Goal: Navigation & Orientation: Find specific page/section

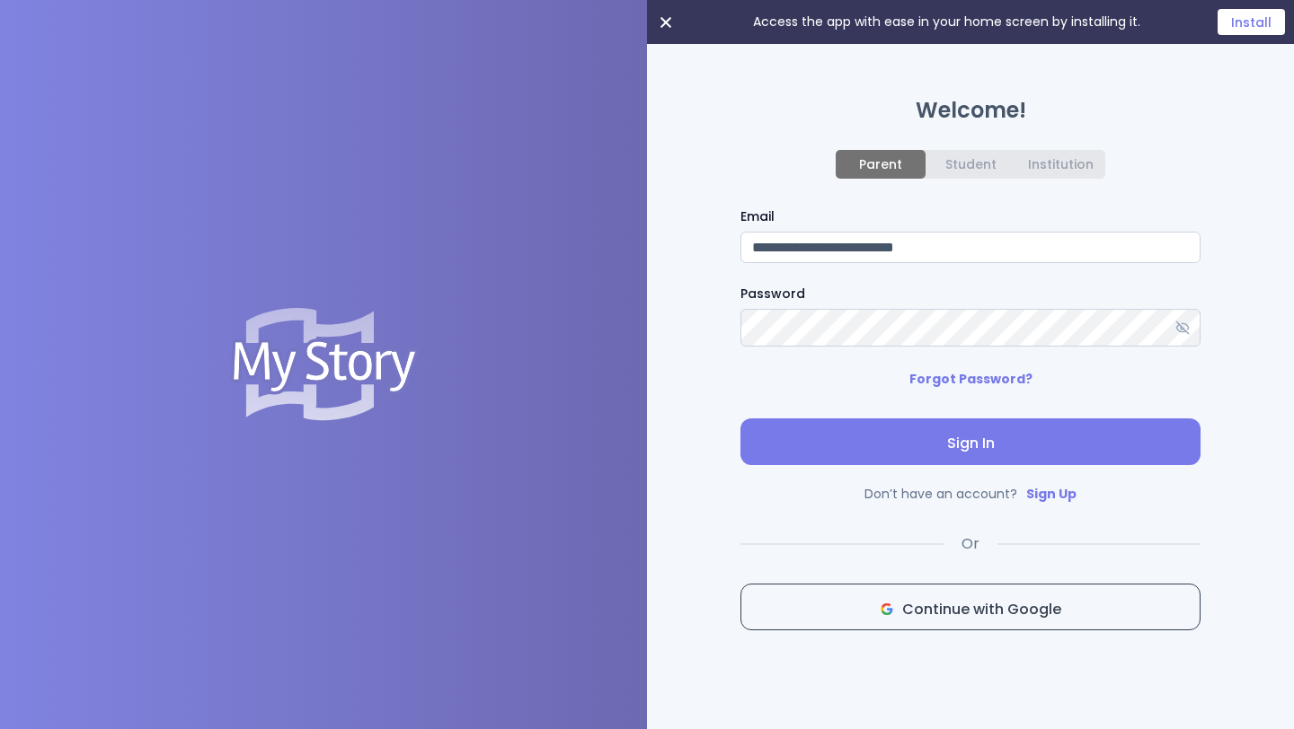
type input "**********"
click at [932, 443] on span "Sign In" at bounding box center [970, 444] width 431 height 22
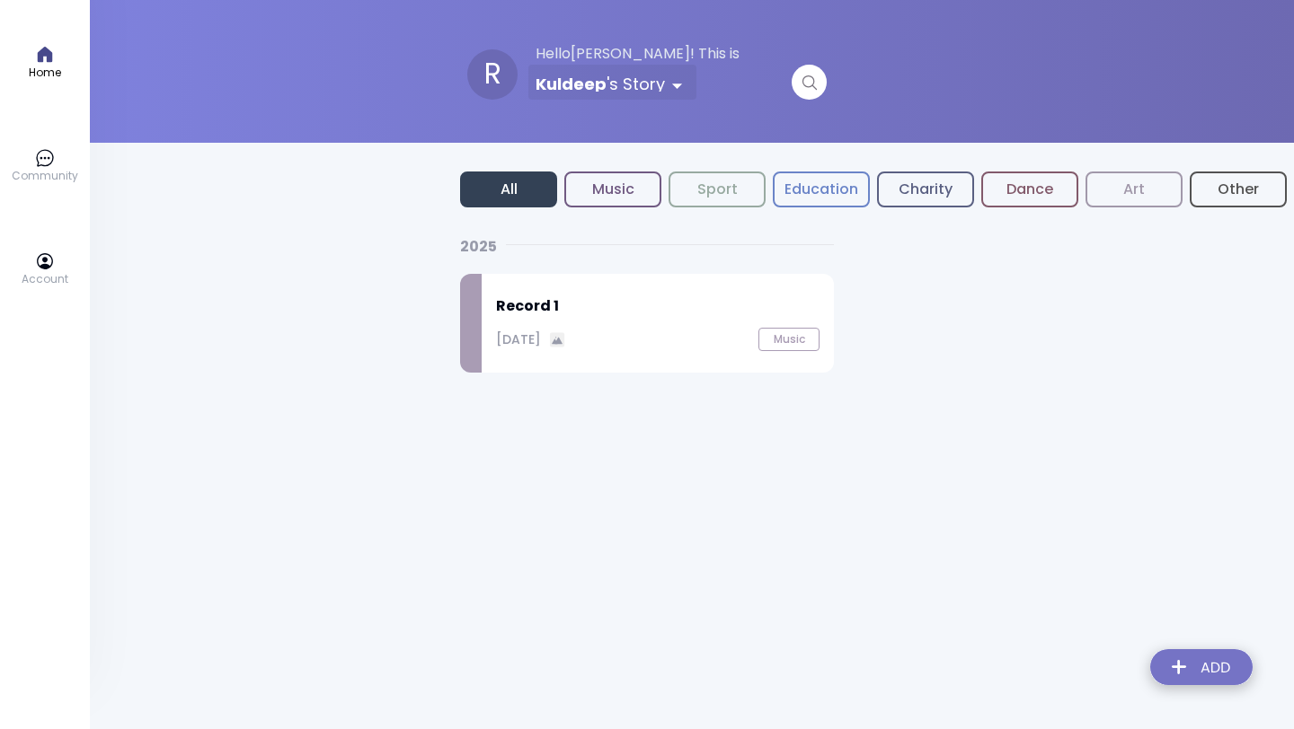
click at [43, 175] on p "Community" at bounding box center [45, 176] width 66 height 16
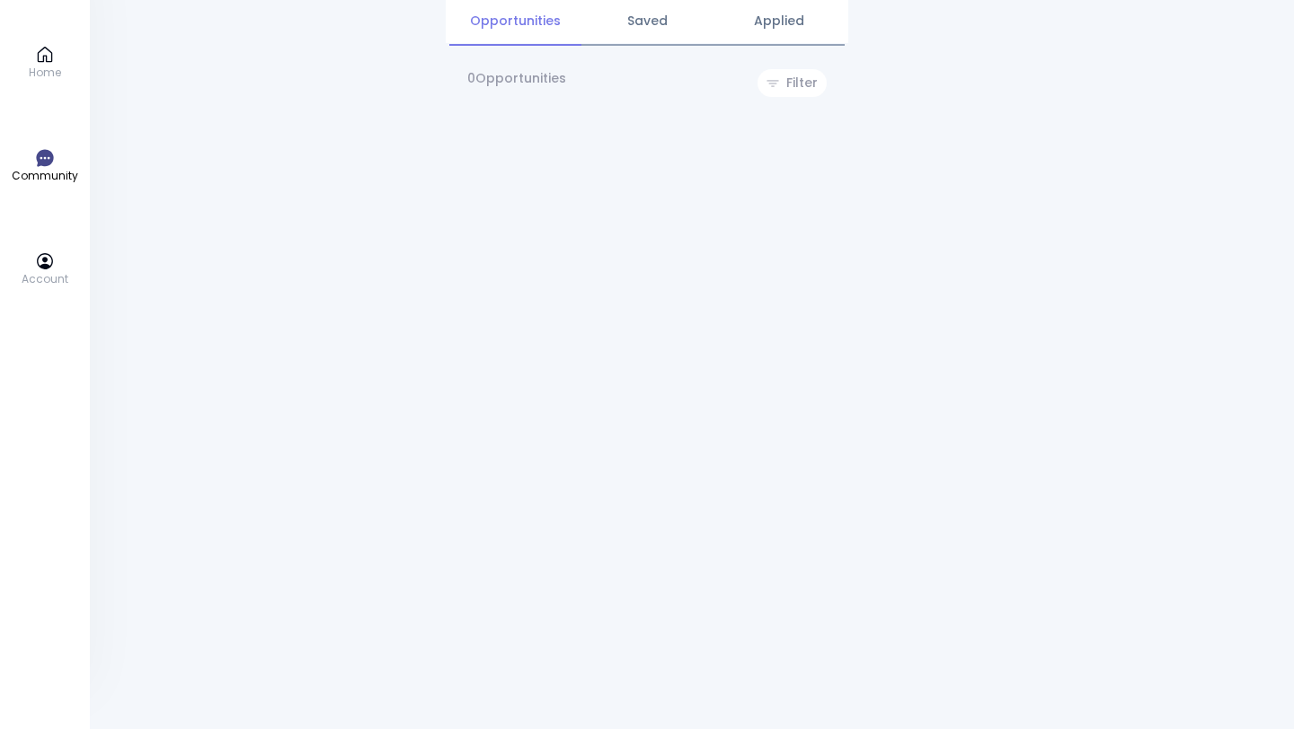
click at [46, 267] on icon at bounding box center [45, 261] width 16 height 16
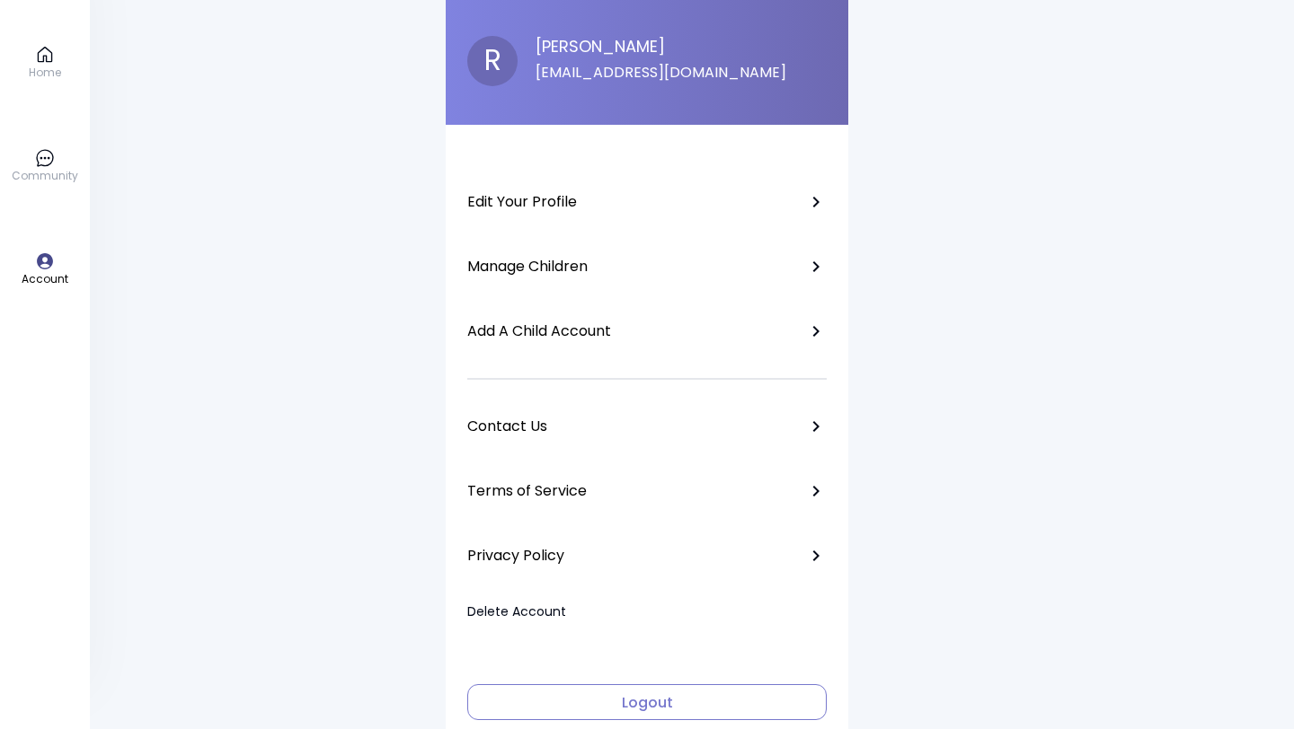
click at [43, 156] on icon at bounding box center [45, 158] width 20 height 20
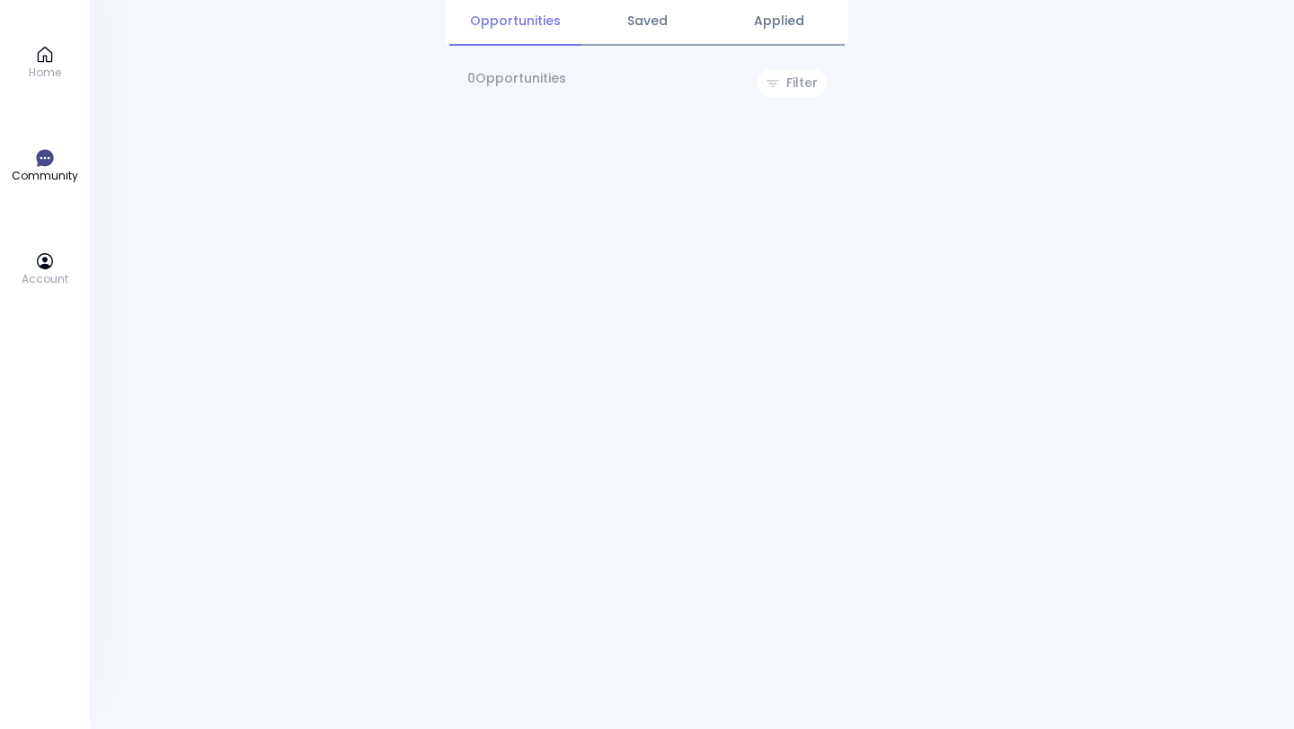
click at [45, 70] on p "Home" at bounding box center [45, 73] width 32 height 16
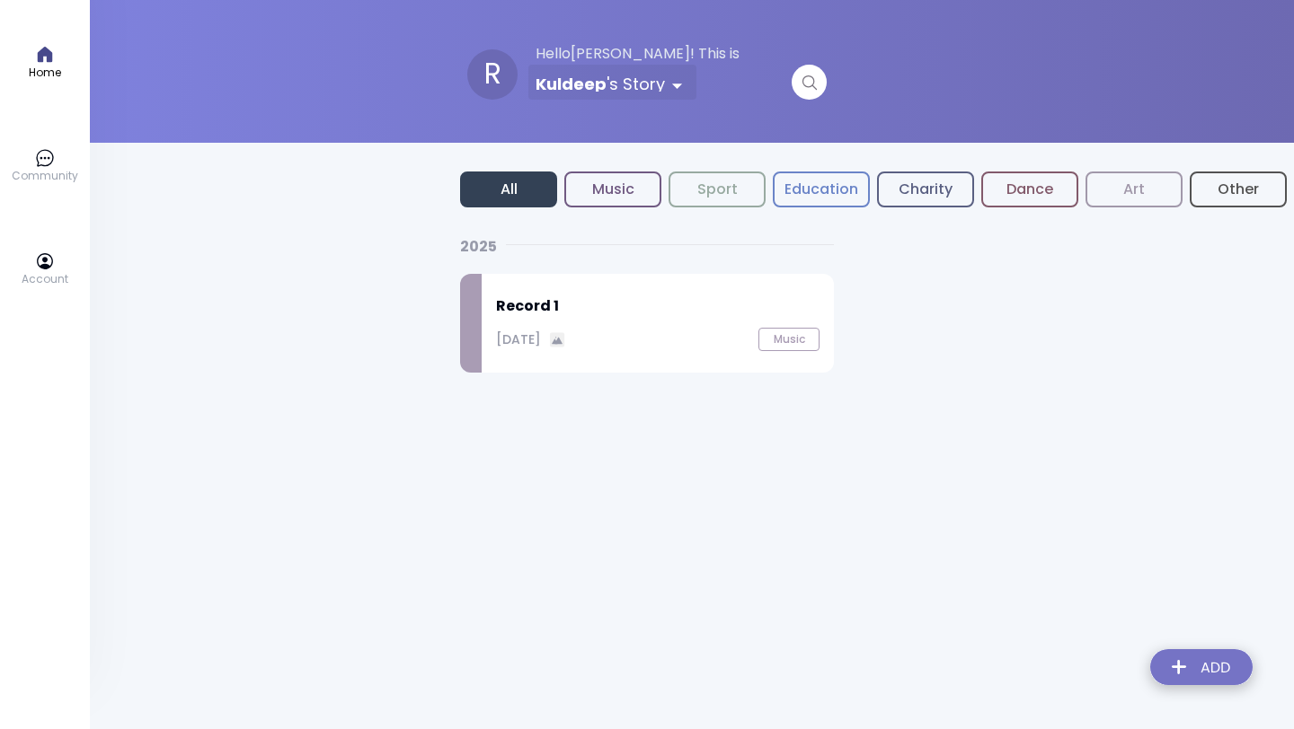
click at [526, 352] on div "Record 1 [DATE] Music" at bounding box center [658, 323] width 352 height 99
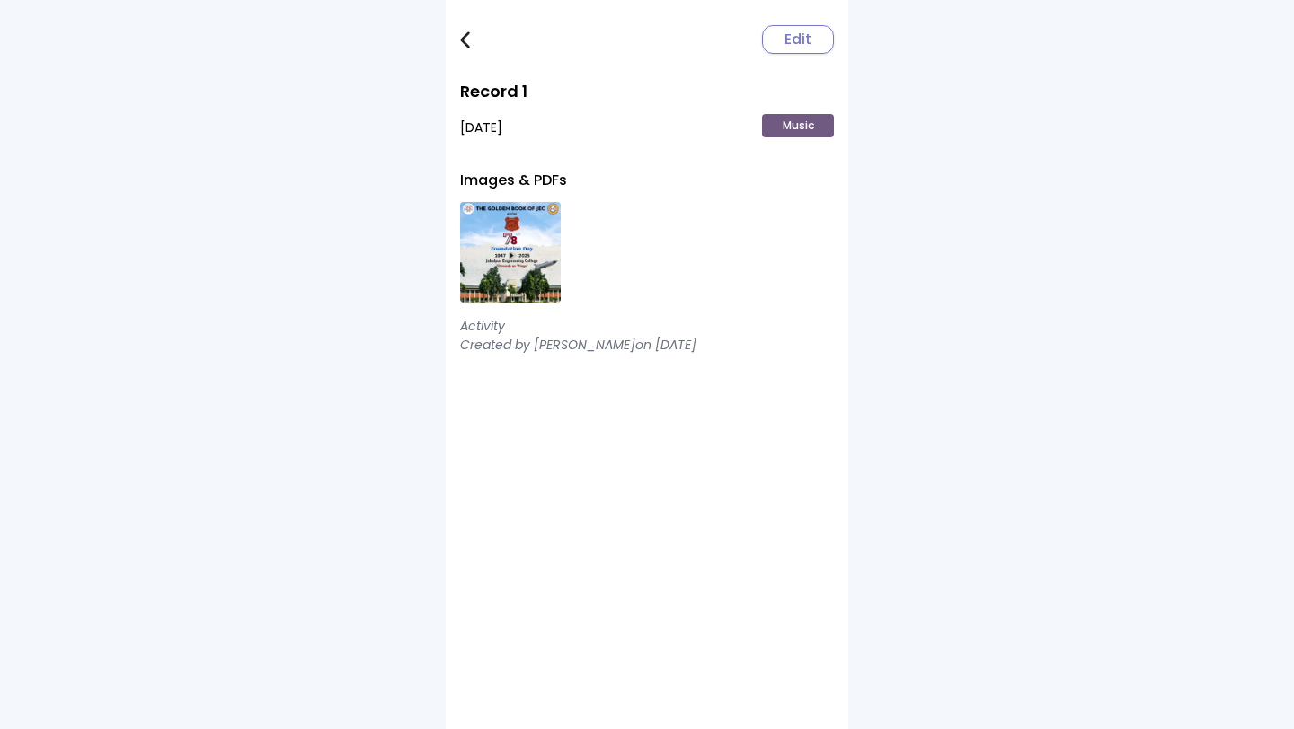
click at [470, 39] on link at bounding box center [478, 40] width 36 height 36
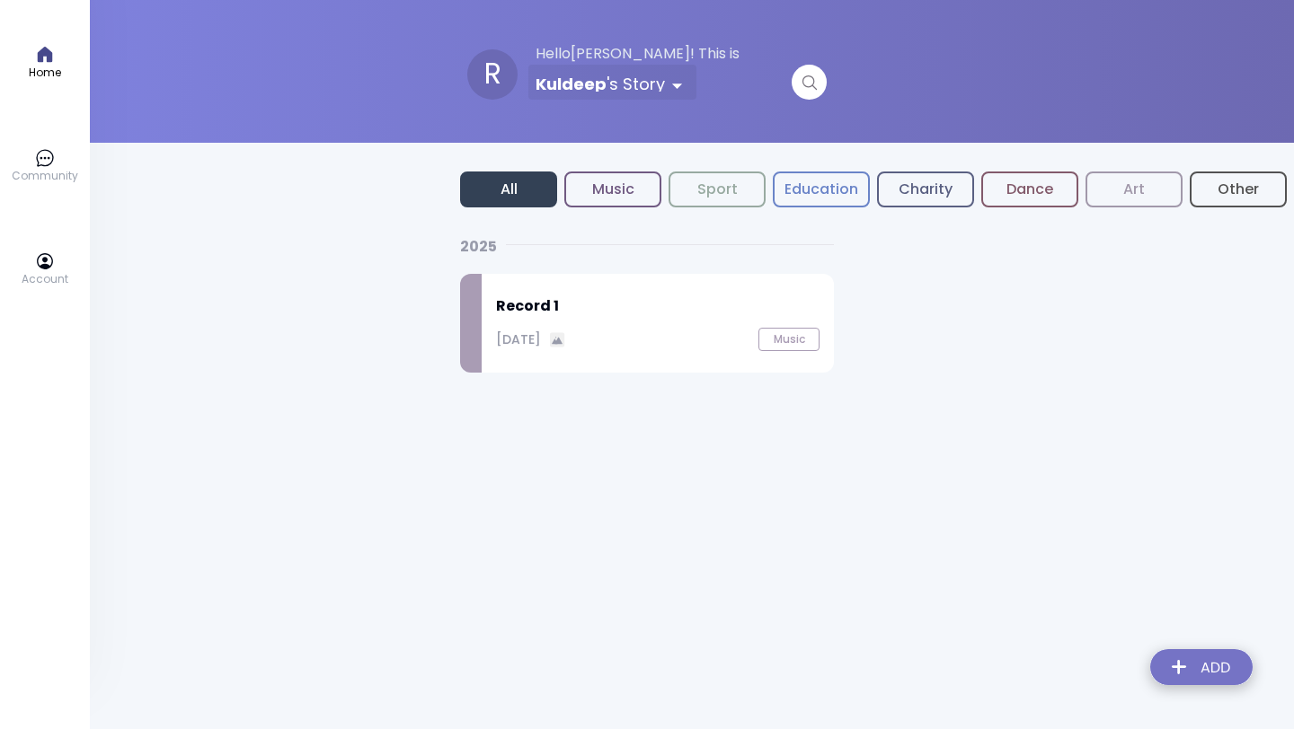
click at [49, 258] on icon at bounding box center [45, 262] width 20 height 20
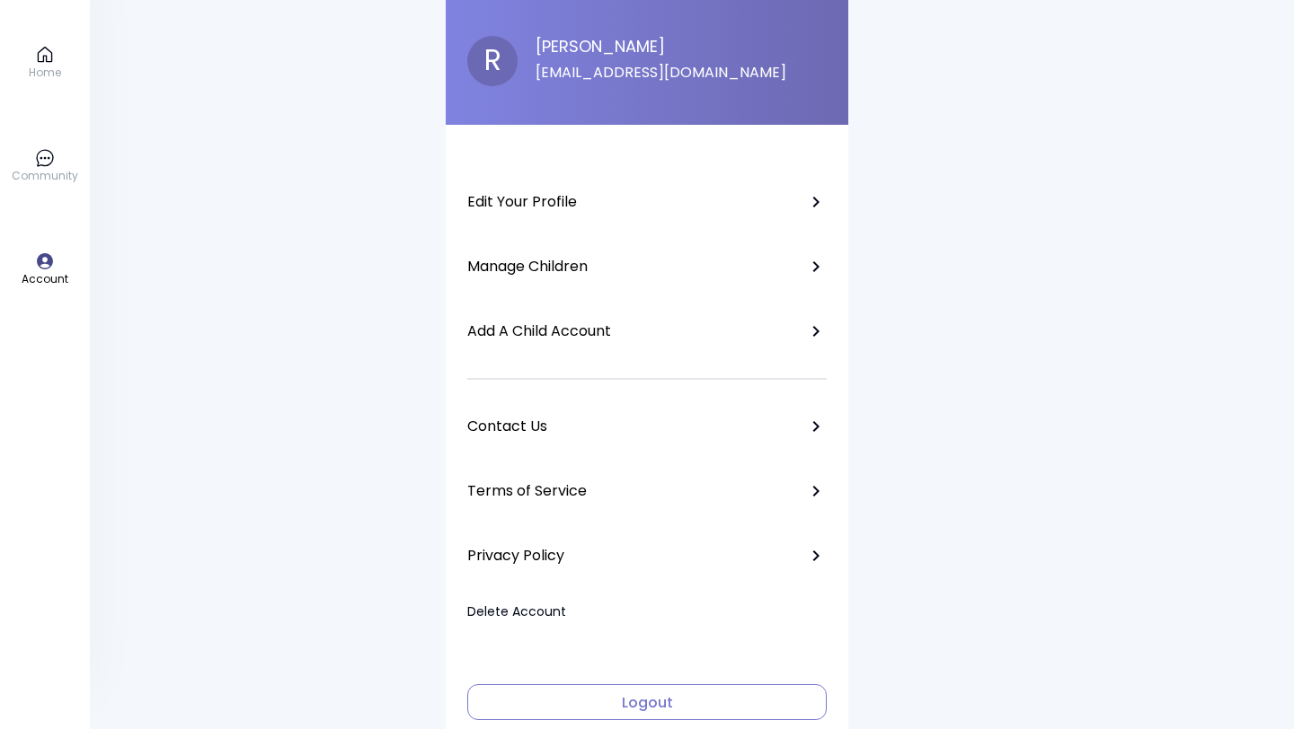
click at [558, 693] on span "Logout" at bounding box center [646, 704] width 343 height 22
